Goal: Use online tool/utility: Utilize a website feature to perform a specific function

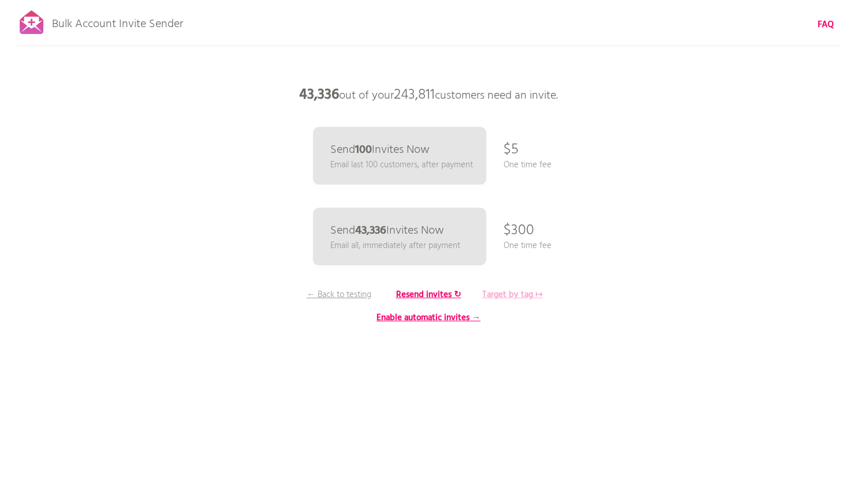
click at [518, 297] on b "Target by tag ↦" at bounding box center [512, 295] width 61 height 14
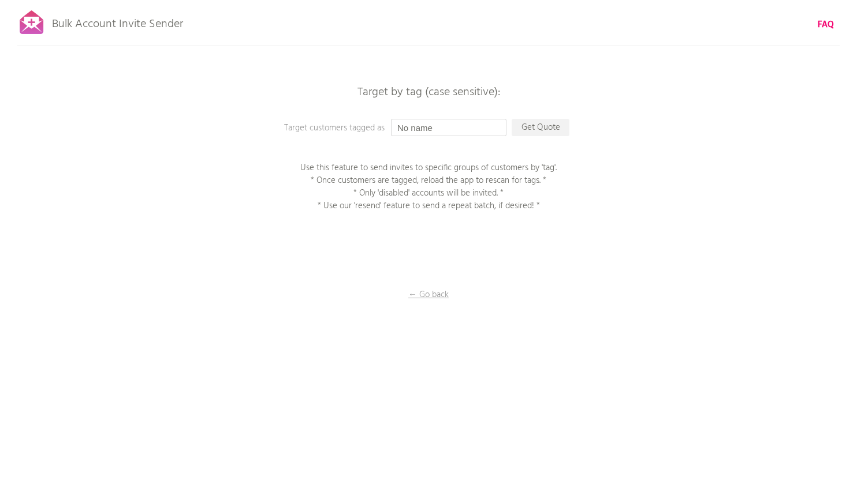
click at [415, 130] on input "No name" at bounding box center [448, 127] width 115 height 17
type input "No name"
click at [531, 129] on p "Get Quote" at bounding box center [540, 127] width 58 height 17
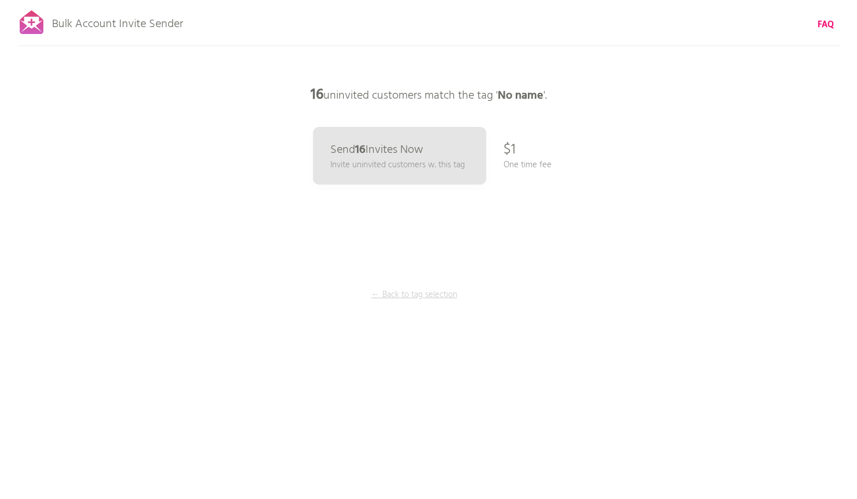
click at [429, 294] on p "← Back to tag selection" at bounding box center [414, 295] width 87 height 13
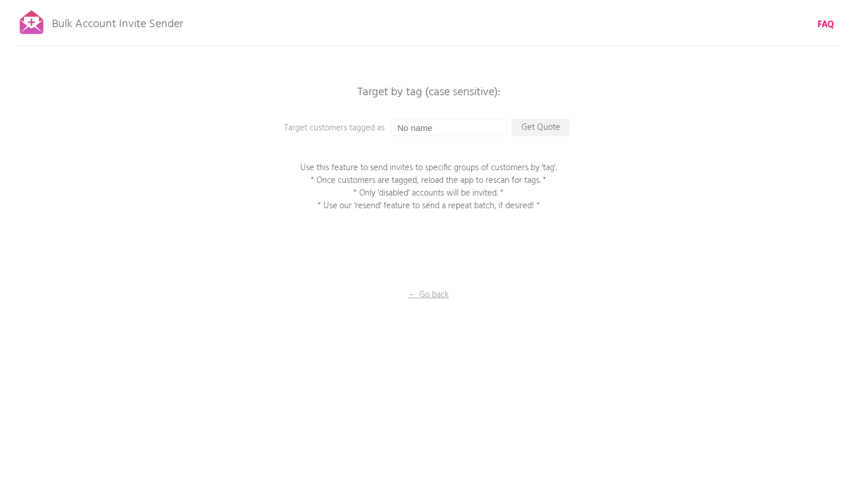
click at [90, 25] on p "Bulk Account Invite Sender" at bounding box center [117, 21] width 131 height 29
click at [24, 25] on div at bounding box center [31, 22] width 29 height 29
